Goal: Task Accomplishment & Management: Use online tool/utility

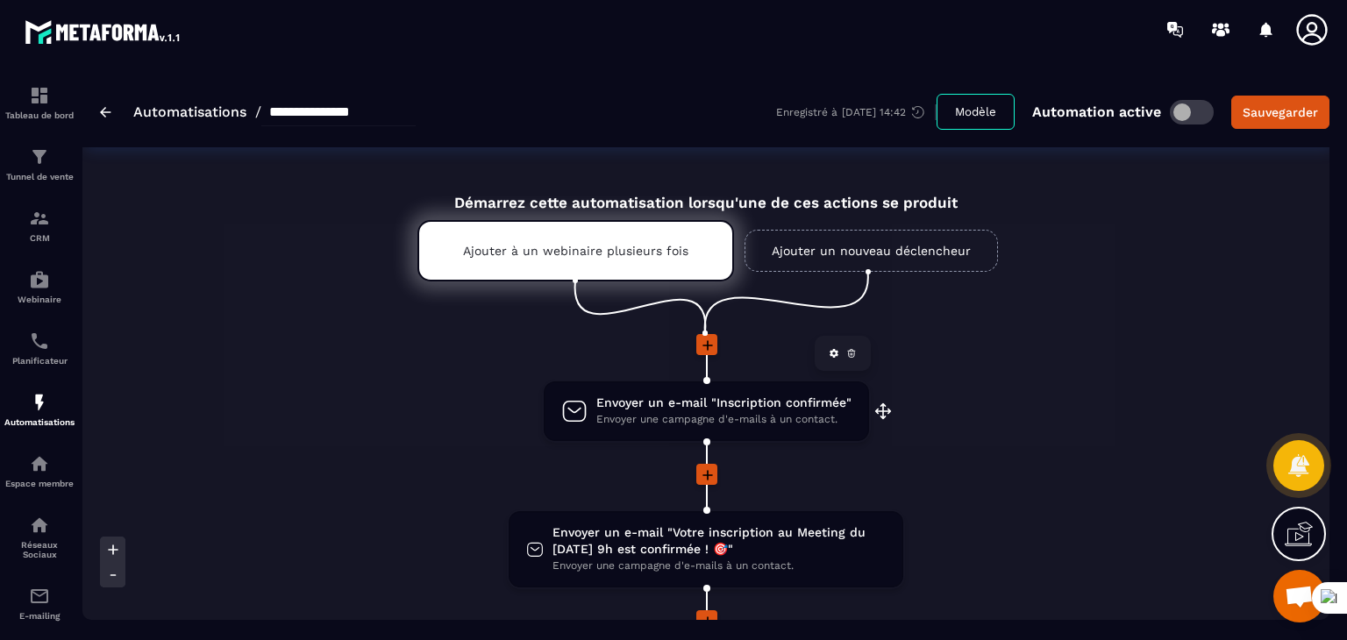
click at [688, 418] on span "Envoyer une campagne d'e-mails à un contact." at bounding box center [723, 419] width 255 height 17
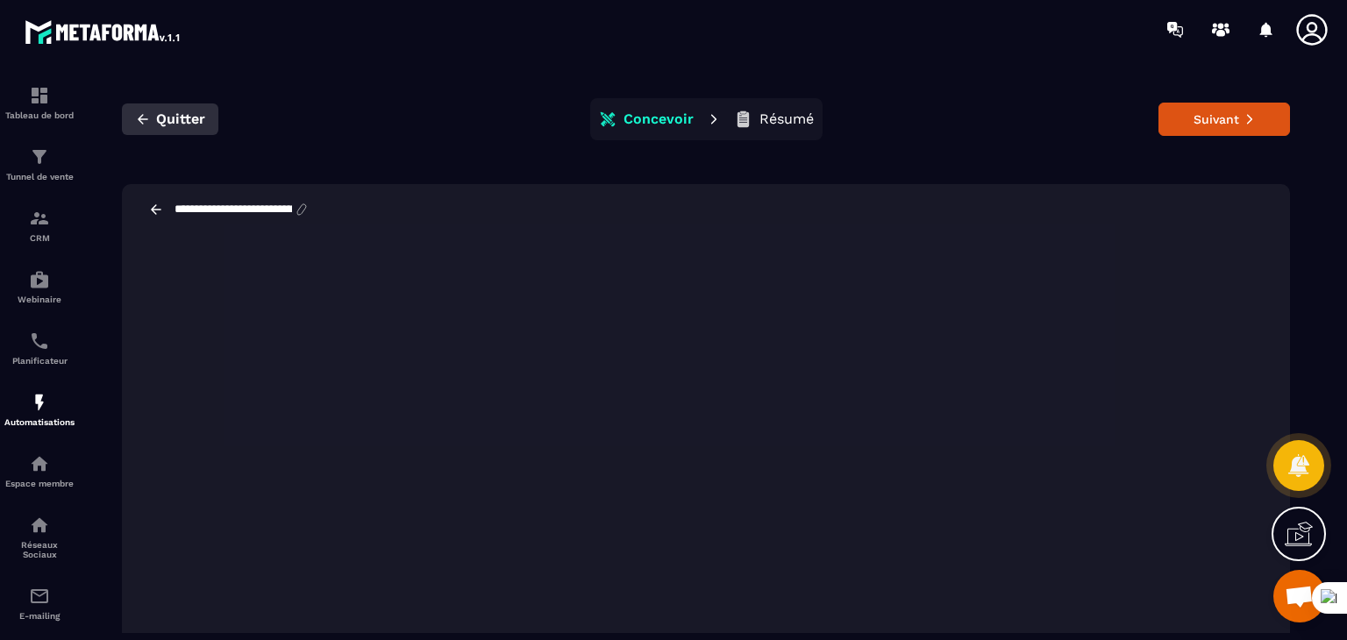
click at [168, 116] on span "Quitter" at bounding box center [180, 120] width 49 height 18
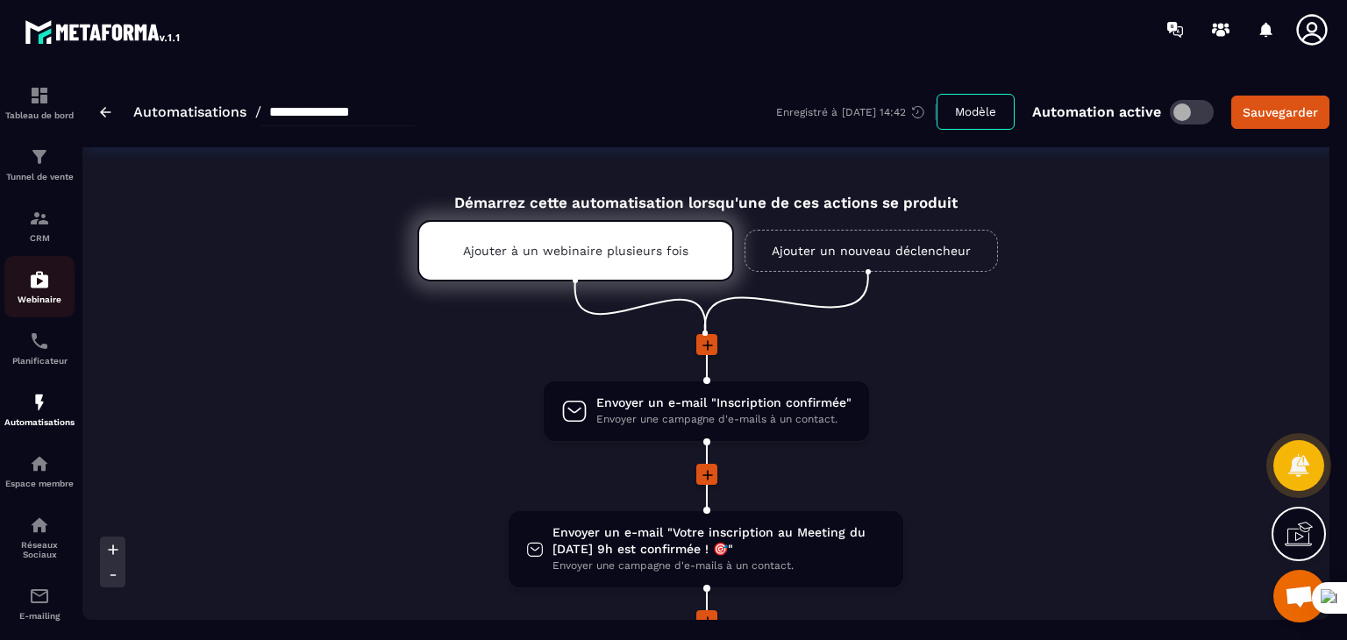
click at [40, 293] on div "Webinaire" at bounding box center [39, 286] width 70 height 35
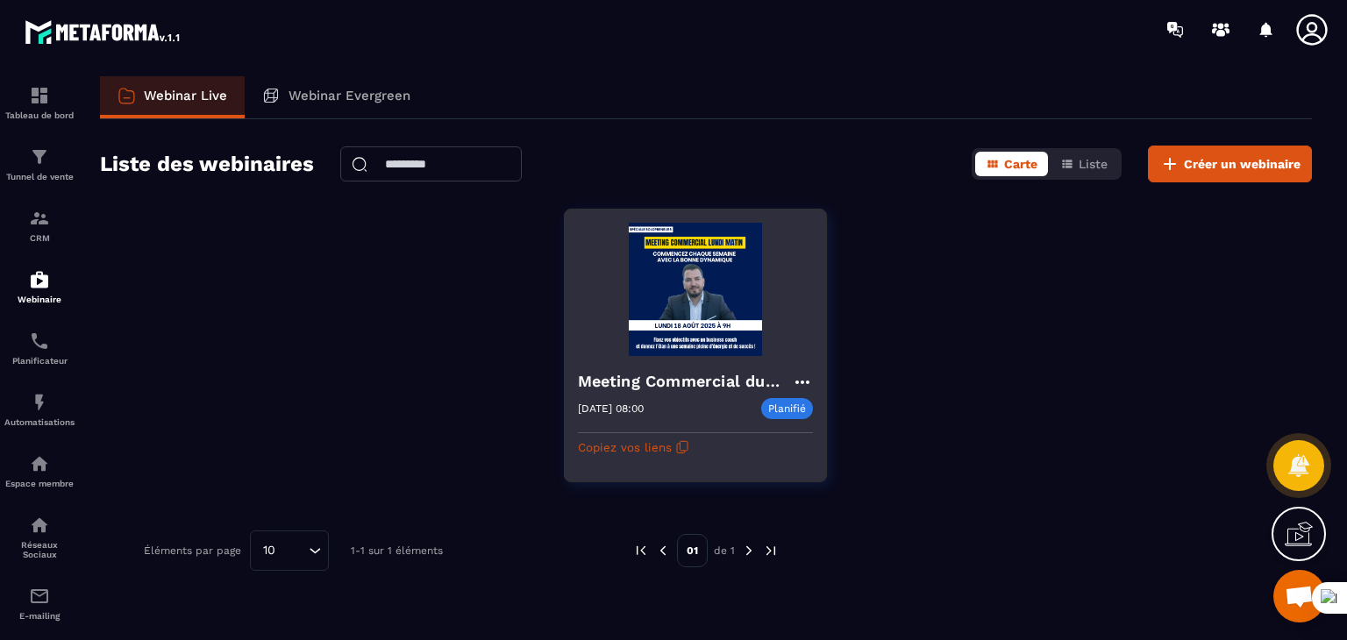
click at [795, 376] on icon at bounding box center [802, 382] width 21 height 21
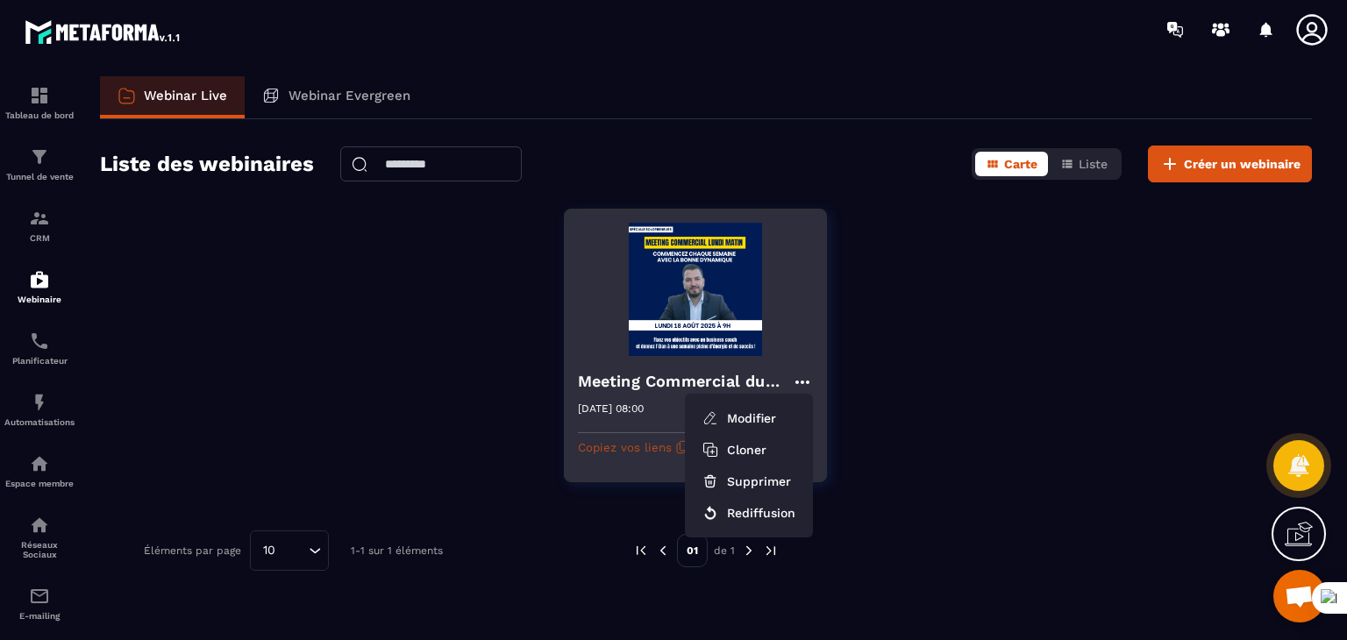
click at [642, 449] on button "Copiez vos liens" at bounding box center [633, 447] width 111 height 28
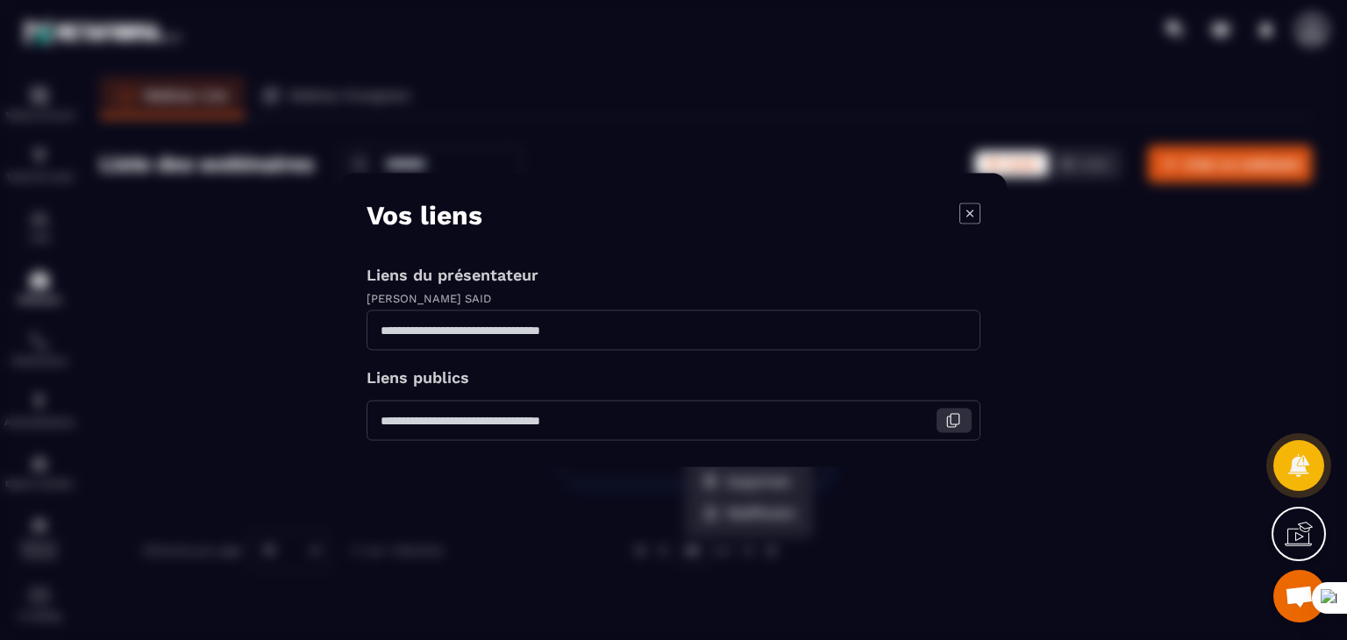
click at [951, 421] on icon "Modal window" at bounding box center [955, 419] width 9 height 11
click at [958, 418] on icon "Modal window" at bounding box center [954, 421] width 16 height 16
click at [968, 215] on icon "Modal window" at bounding box center [970, 213] width 7 height 7
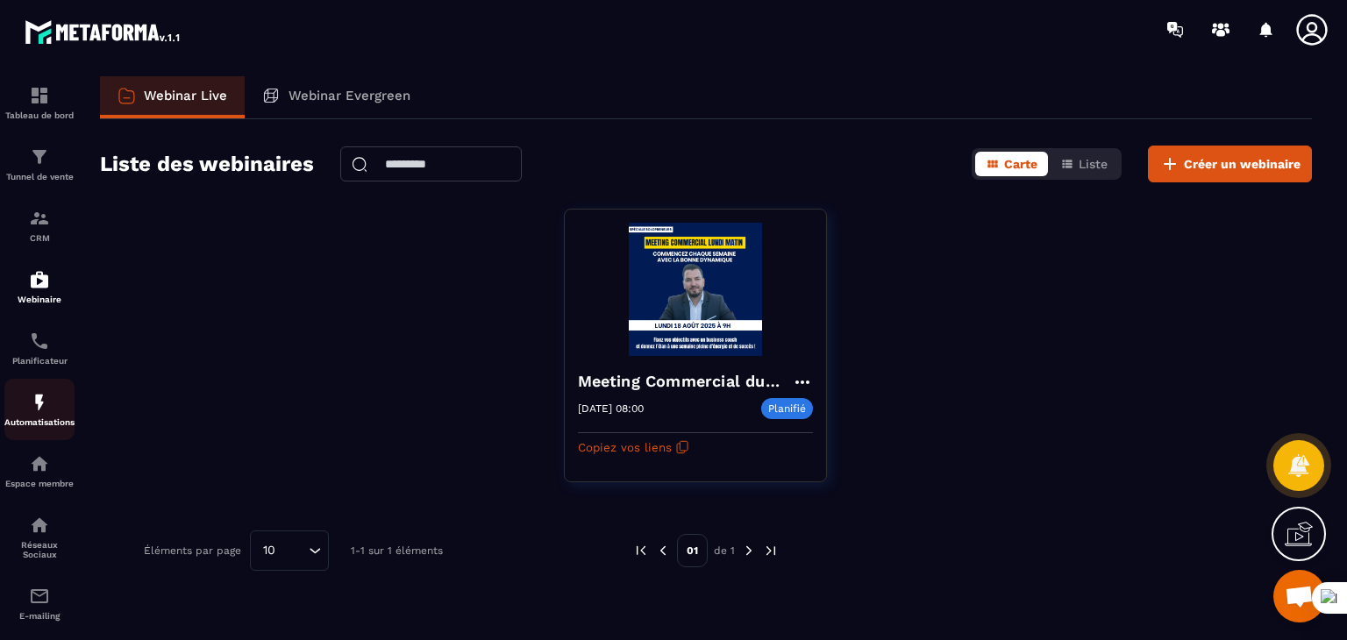
click at [32, 411] on img at bounding box center [39, 402] width 21 height 21
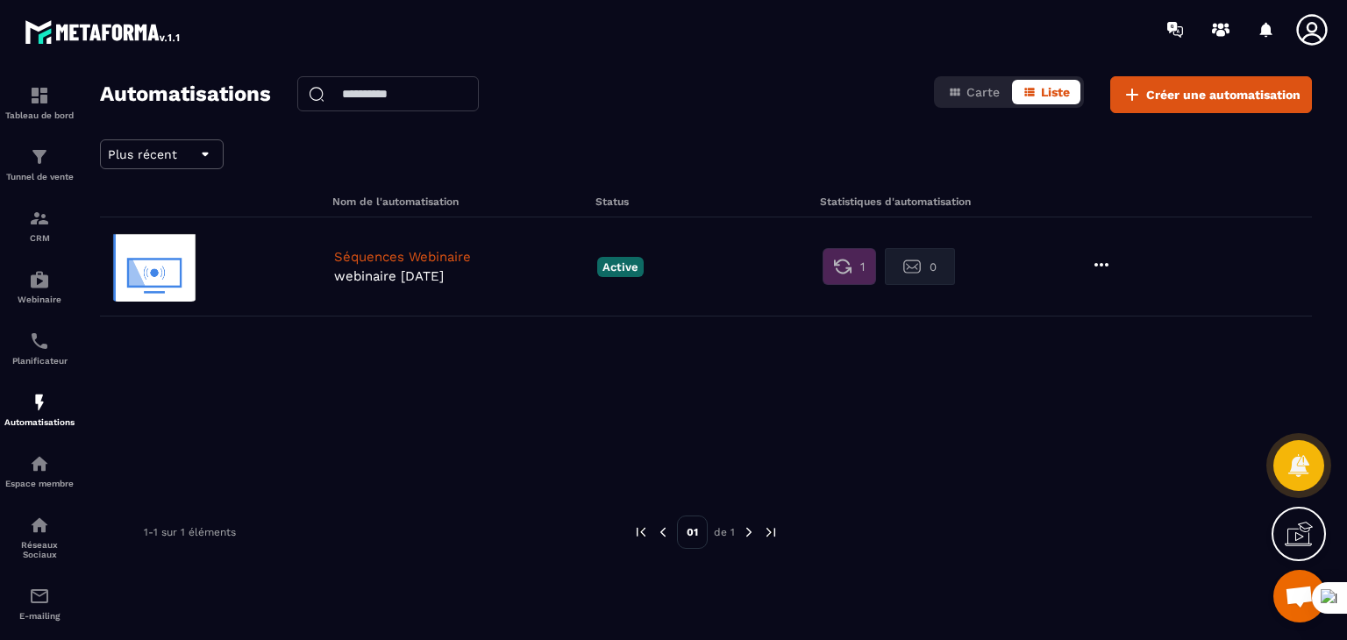
click at [442, 269] on p "webinaire [DATE]" at bounding box center [461, 276] width 254 height 16
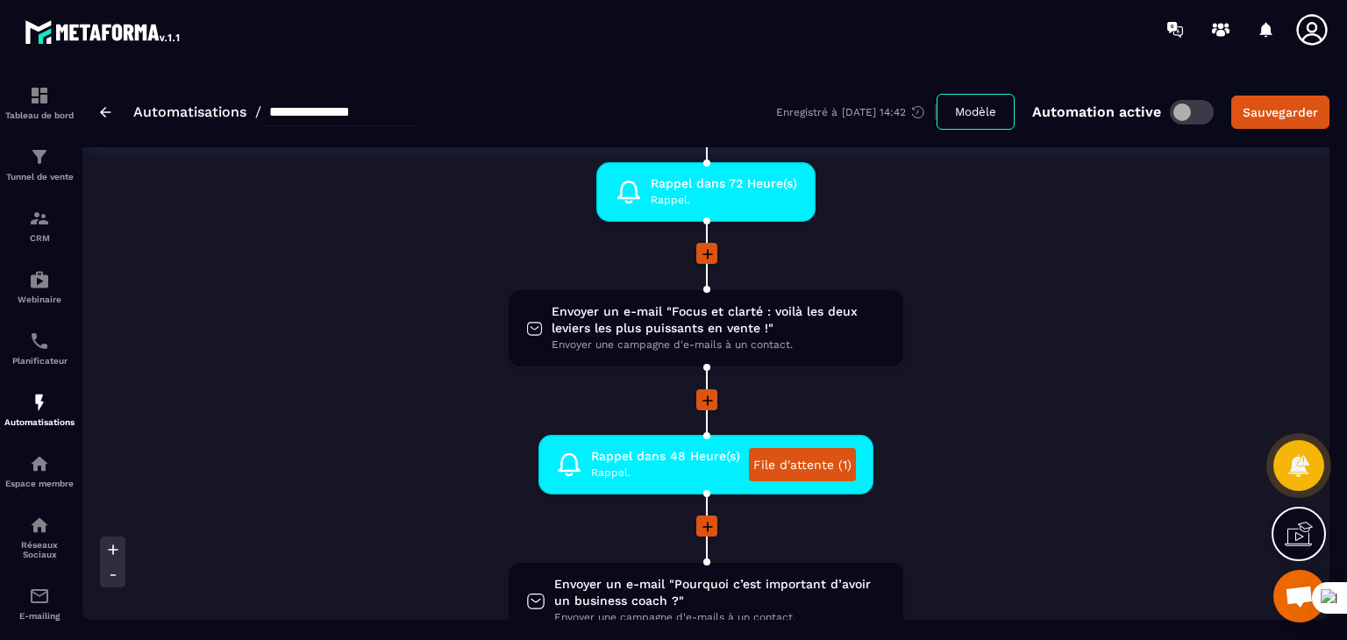
scroll to position [526, 0]
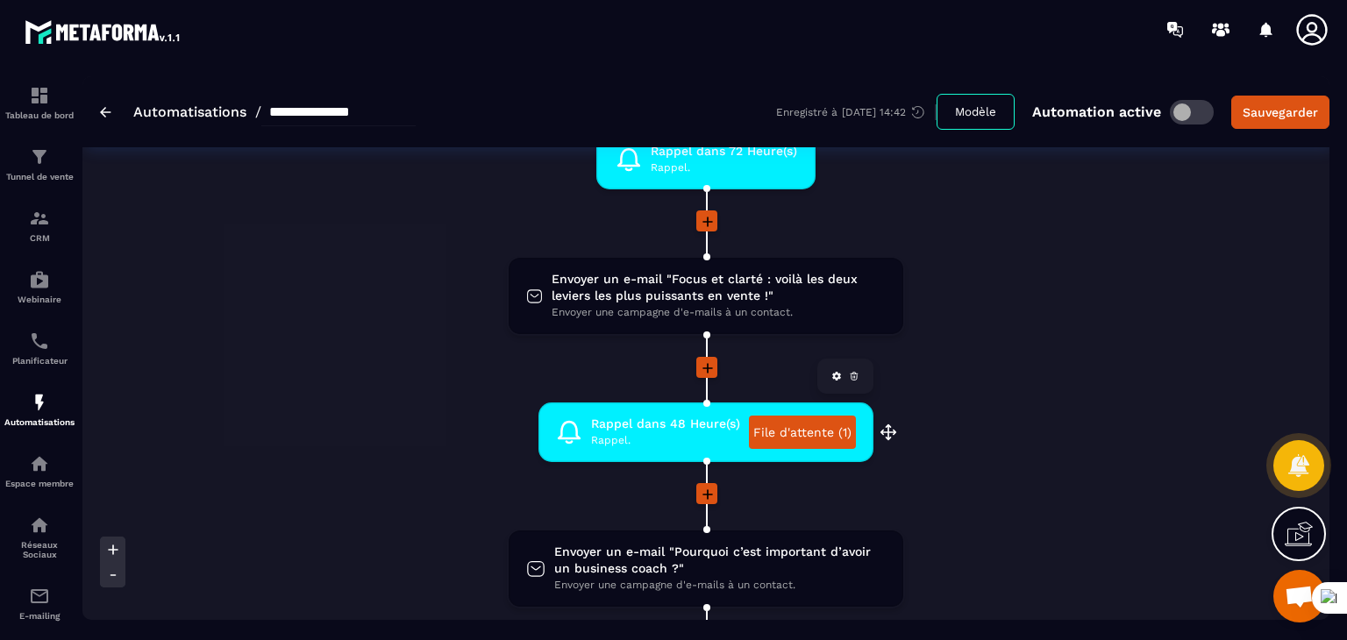
click at [704, 426] on span "Rappel dans 48 Heure(s)" at bounding box center [665, 424] width 149 height 17
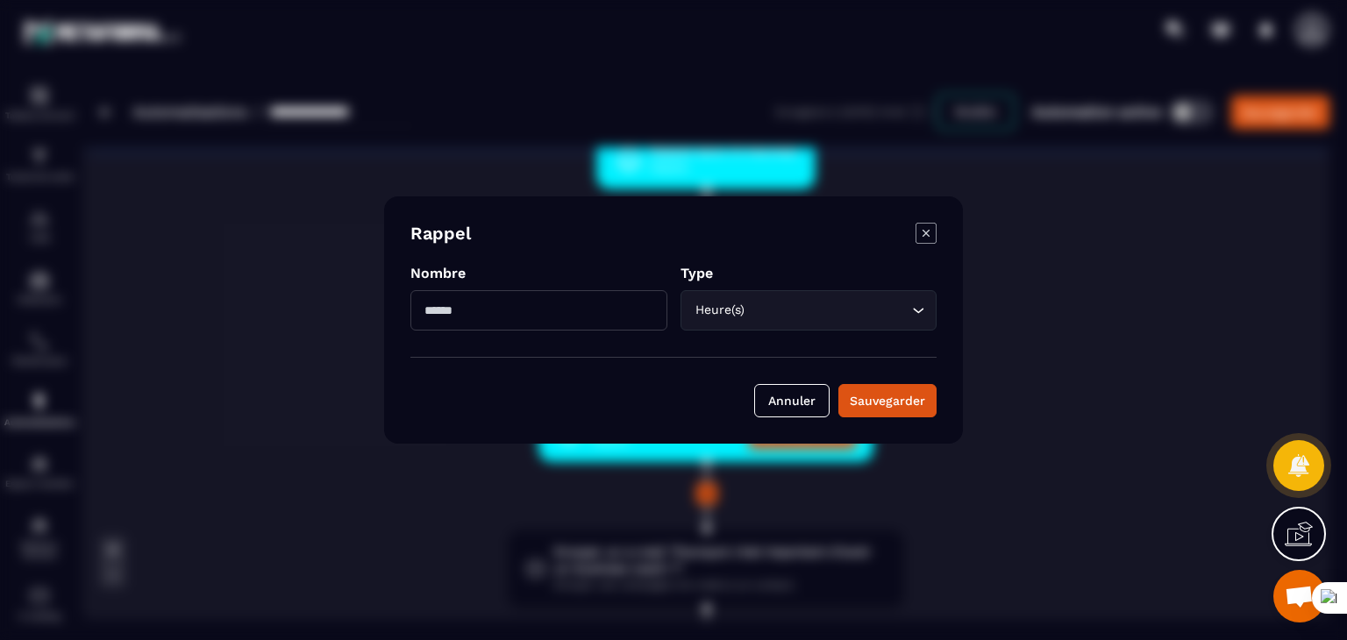
click at [926, 232] on icon "Modal window" at bounding box center [926, 233] width 7 height 7
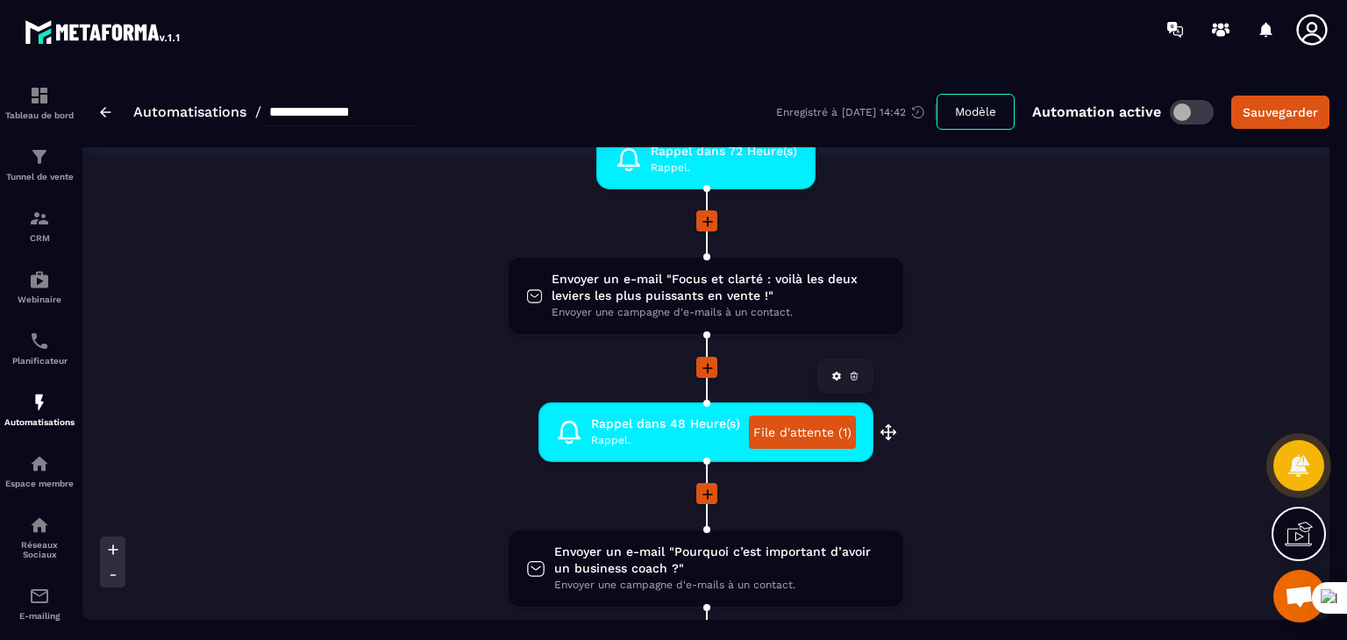
click at [831, 430] on link "File d'attente (1)" at bounding box center [802, 432] width 107 height 33
